Goal: Transaction & Acquisition: Book appointment/travel/reservation

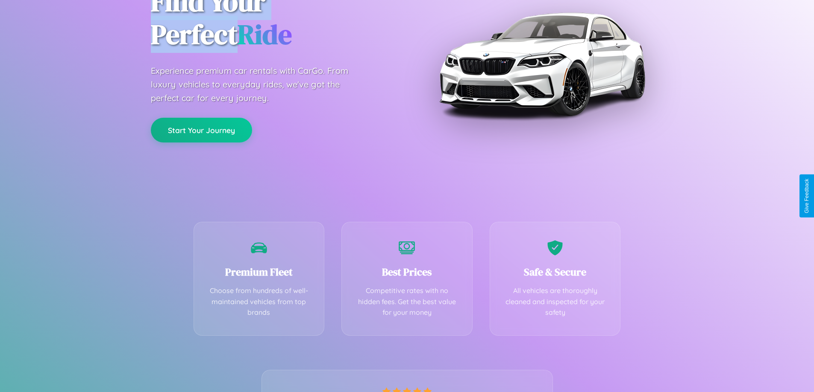
scroll to position [168, 0]
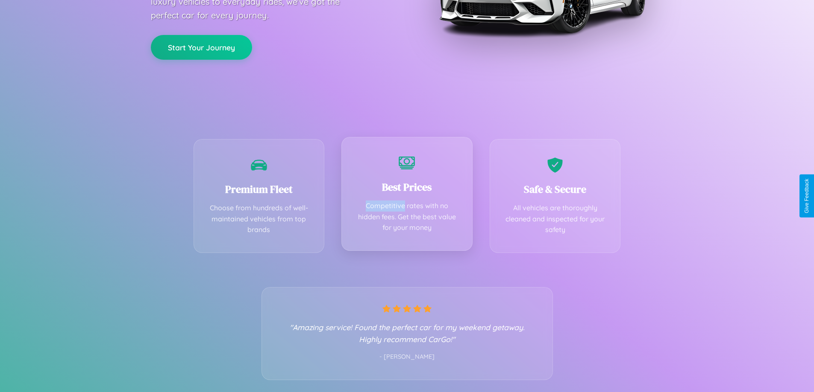
click at [407, 196] on div "Best Prices Competitive rates with no hidden fees. Get the best value for your …" at bounding box center [406, 194] width 131 height 114
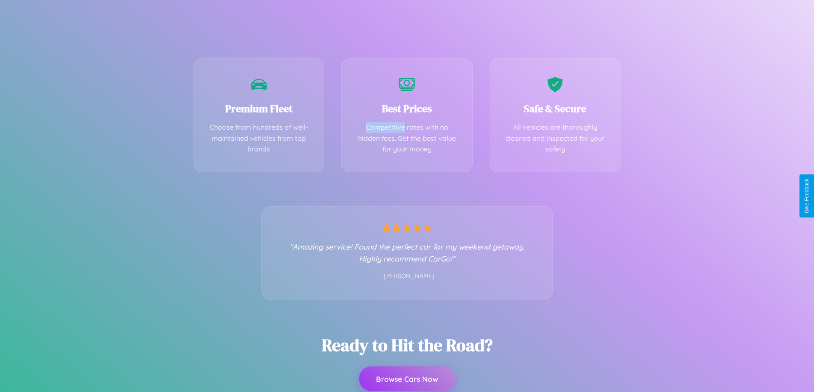
click at [407, 379] on button "Browse Cars Now" at bounding box center [407, 379] width 96 height 25
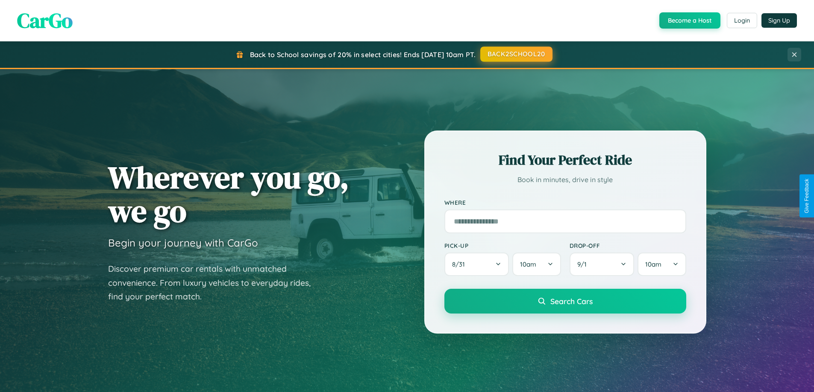
click at [516, 54] on button "BACK2SCHOOL20" at bounding box center [516, 54] width 72 height 15
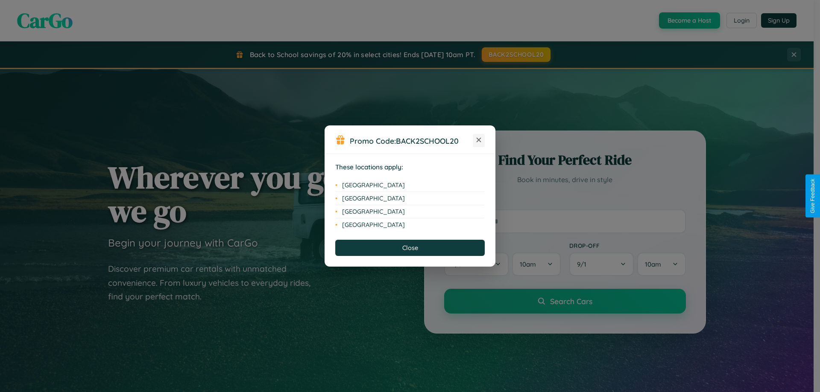
click at [479, 141] on icon at bounding box center [479, 140] width 5 height 5
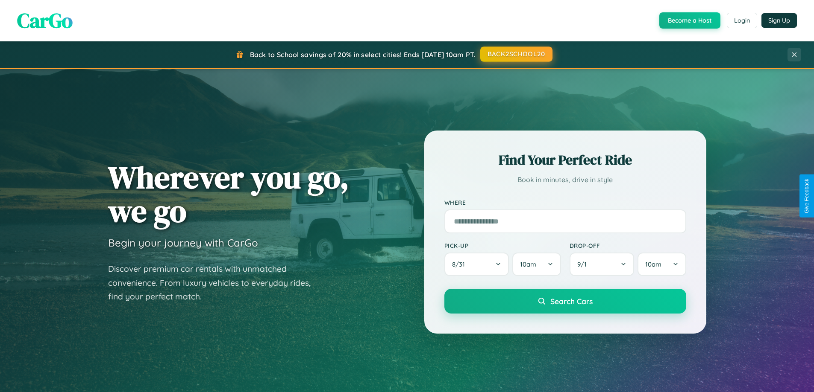
click at [516, 54] on button "BACK2SCHOOL20" at bounding box center [516, 54] width 72 height 15
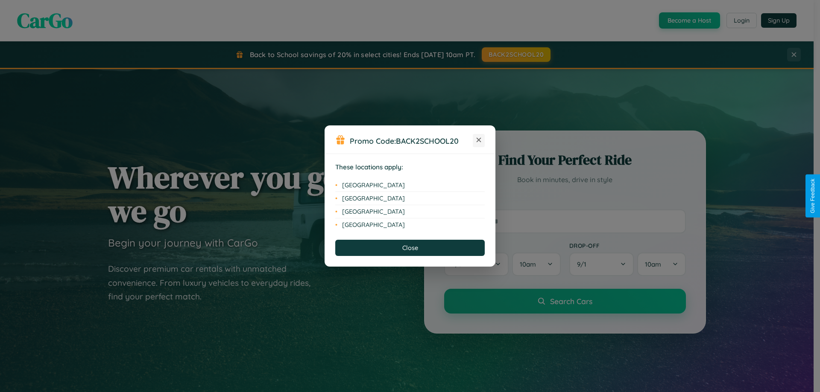
click at [479, 141] on icon at bounding box center [479, 140] width 5 height 5
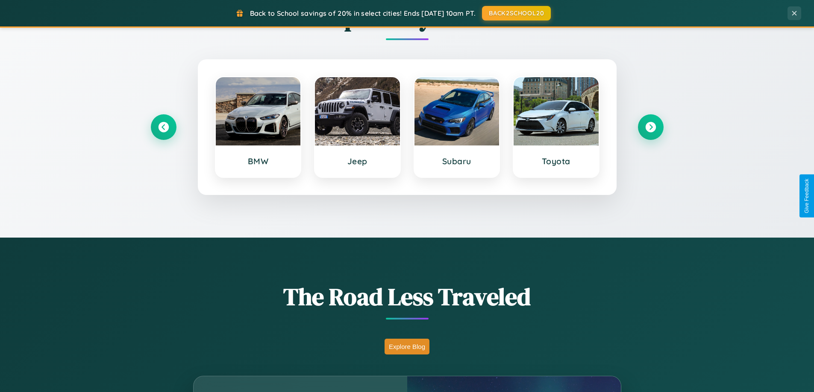
scroll to position [1643, 0]
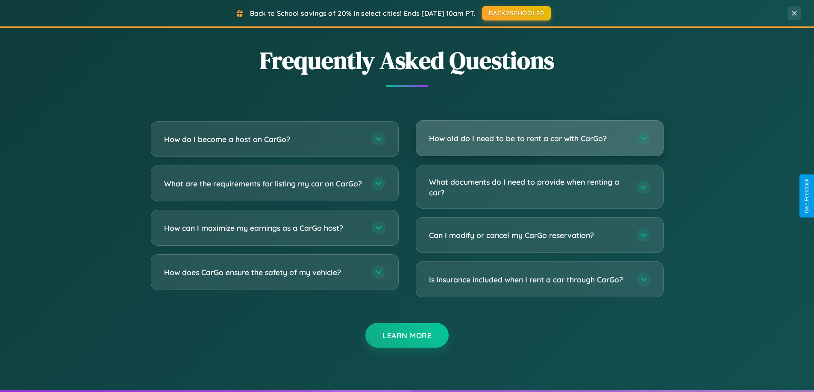
click at [539, 138] on h3 "How old do I need to be to rent a car with CarGo?" at bounding box center [528, 138] width 199 height 11
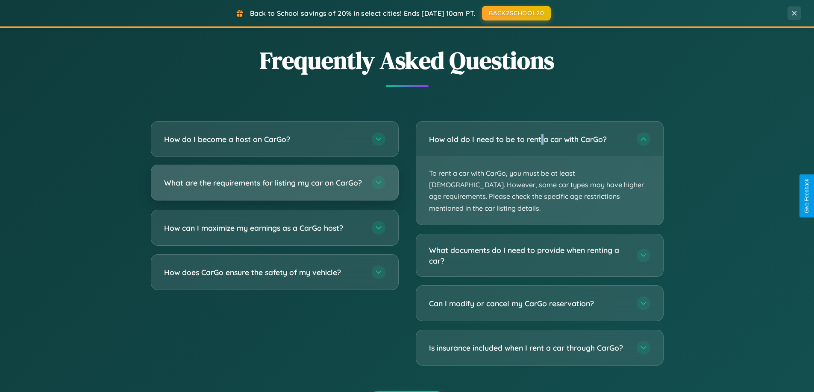
click at [274, 187] on h3 "What are the requirements for listing my car on CarGo?" at bounding box center [263, 183] width 199 height 11
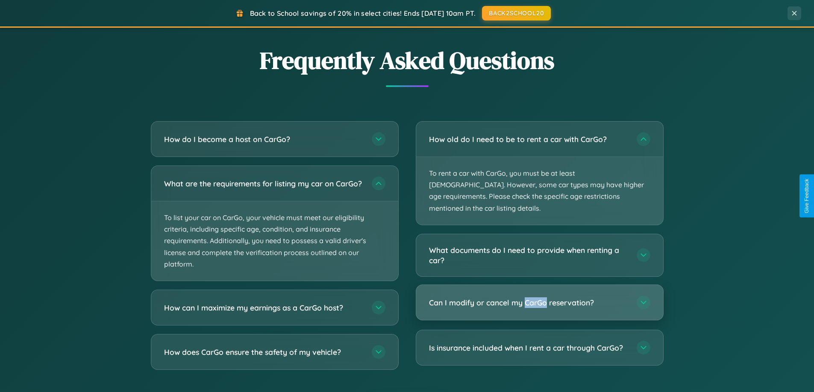
click at [539, 298] on h3 "Can I modify or cancel my CarGo reservation?" at bounding box center [528, 303] width 199 height 11
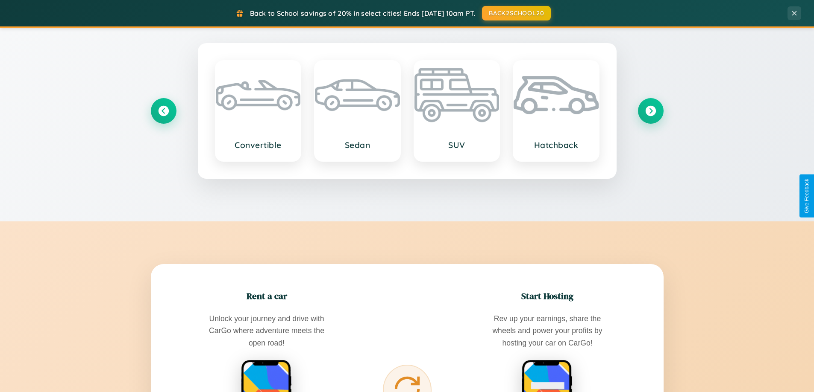
scroll to position [0, 0]
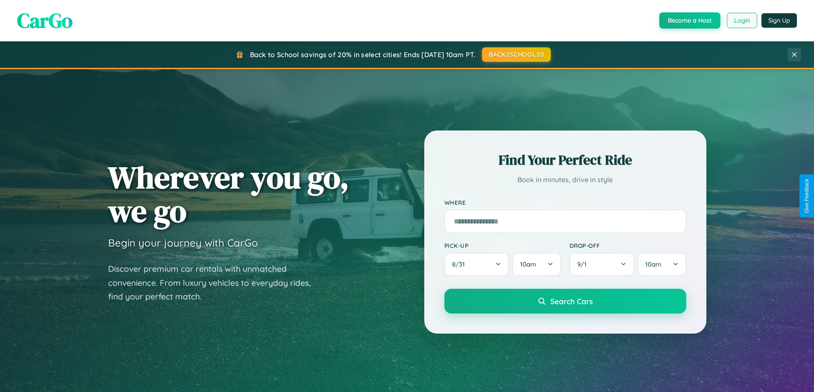
click at [741, 21] on button "Login" at bounding box center [741, 20] width 30 height 15
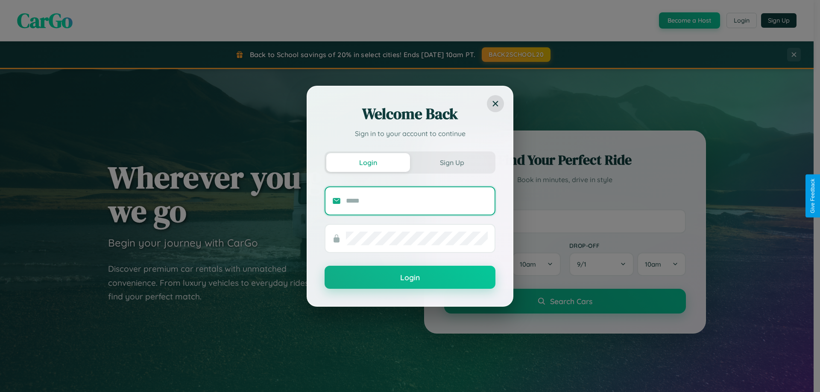
click at [417, 201] on input "text" at bounding box center [417, 201] width 142 height 14
type input "**********"
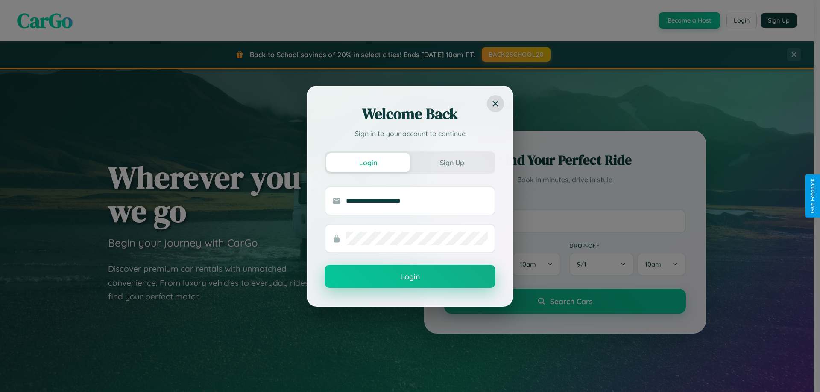
click at [410, 277] on button "Login" at bounding box center [410, 276] width 171 height 23
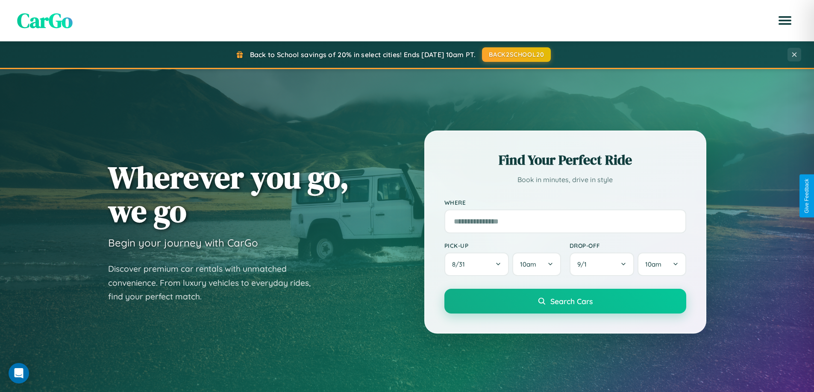
scroll to position [1001, 0]
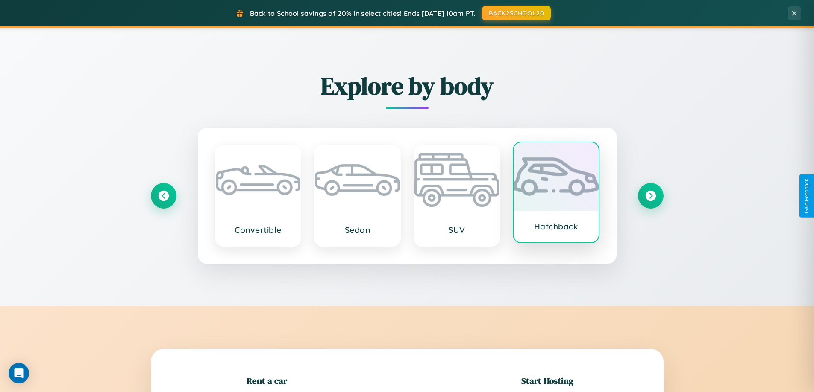
click at [556, 196] on div at bounding box center [555, 177] width 85 height 68
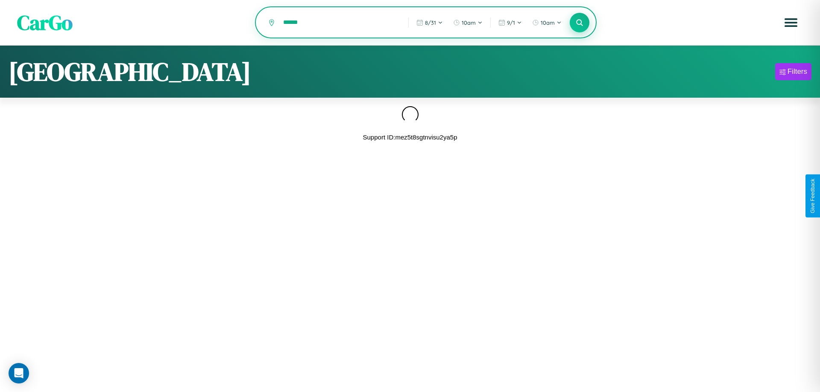
type input "******"
click at [580, 23] on icon at bounding box center [579, 22] width 8 height 8
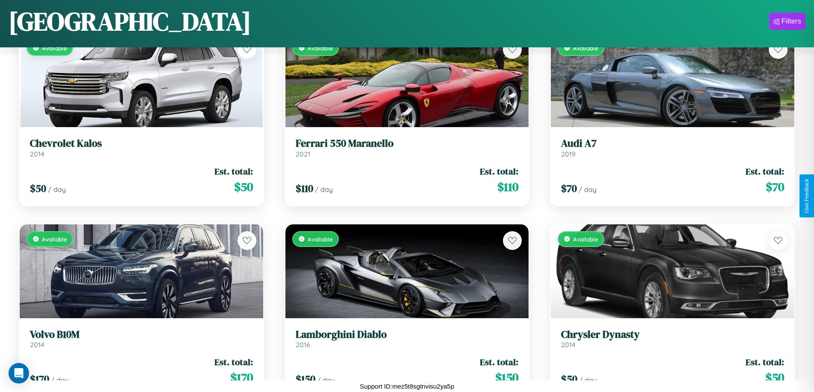
scroll to position [1076, 0]
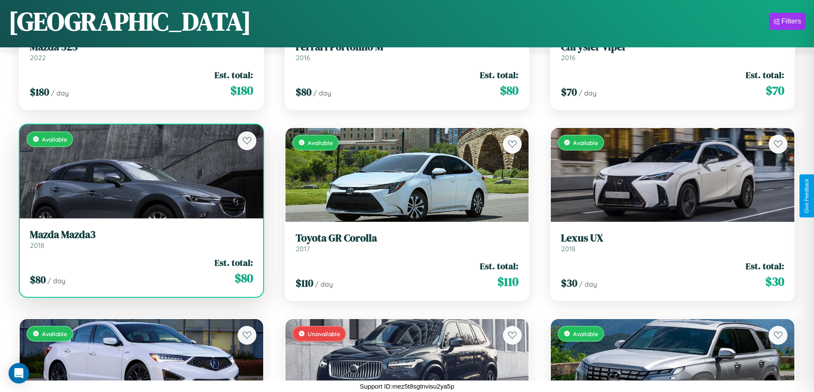
click at [140, 241] on link "Mazda Mazda3 2018" at bounding box center [141, 239] width 223 height 21
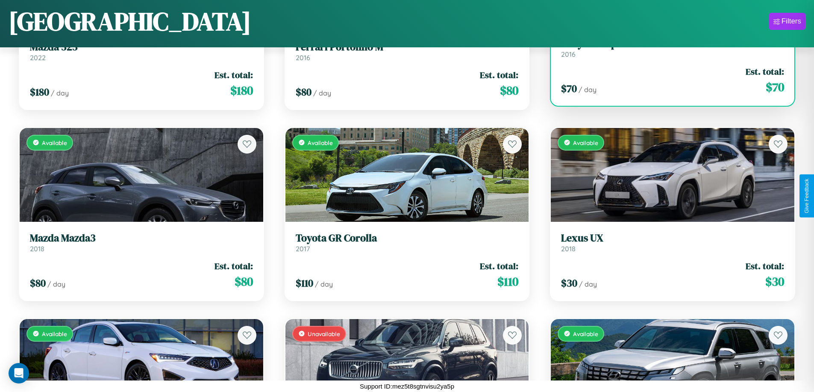
scroll to position [885, 0]
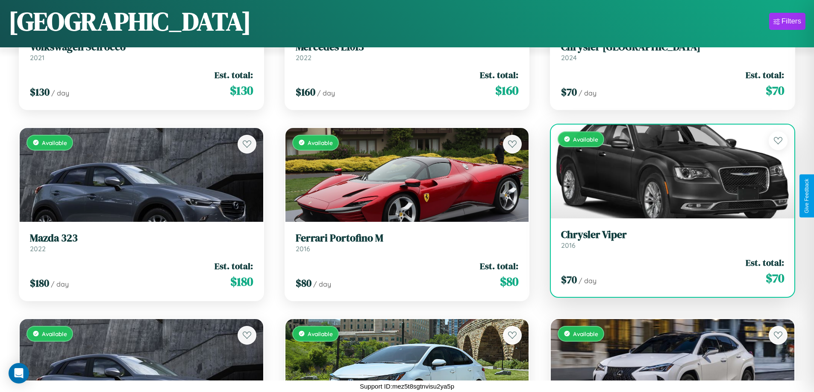
click at [667, 241] on h3 "Chrysler Viper" at bounding box center [672, 235] width 223 height 12
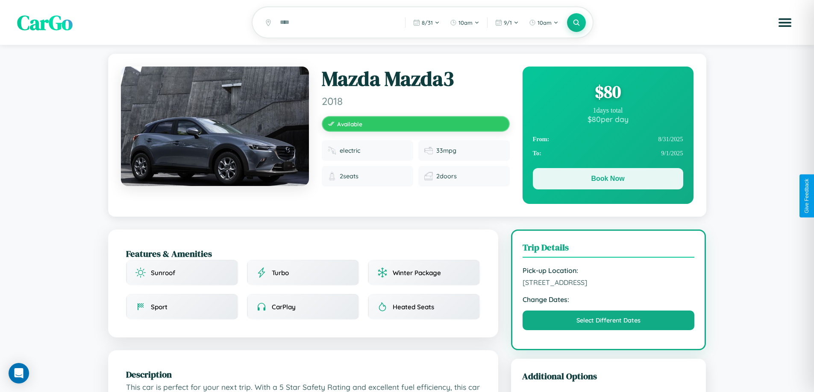
click at [607, 180] on button "Book Now" at bounding box center [608, 178] width 150 height 21
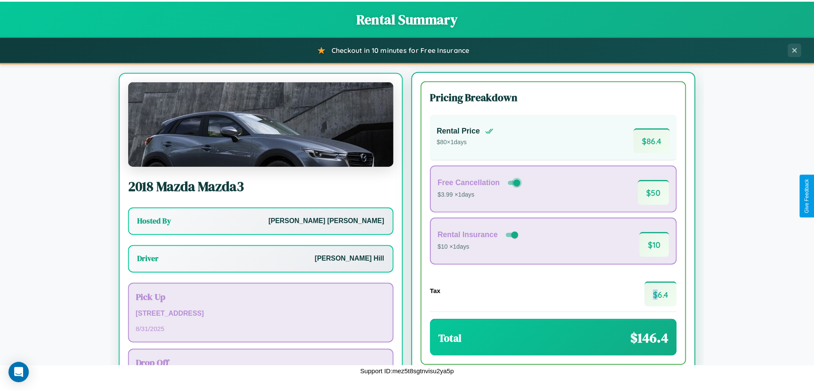
scroll to position [40, 0]
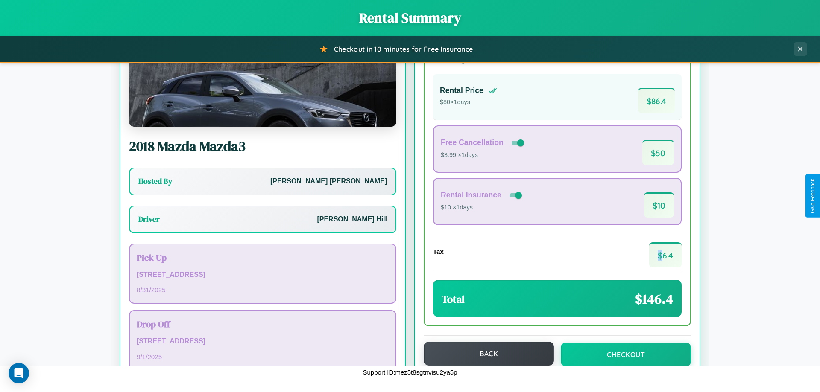
click at [485, 354] on button "Back" at bounding box center [489, 354] width 130 height 24
